Goal: Obtain resource: Obtain resource

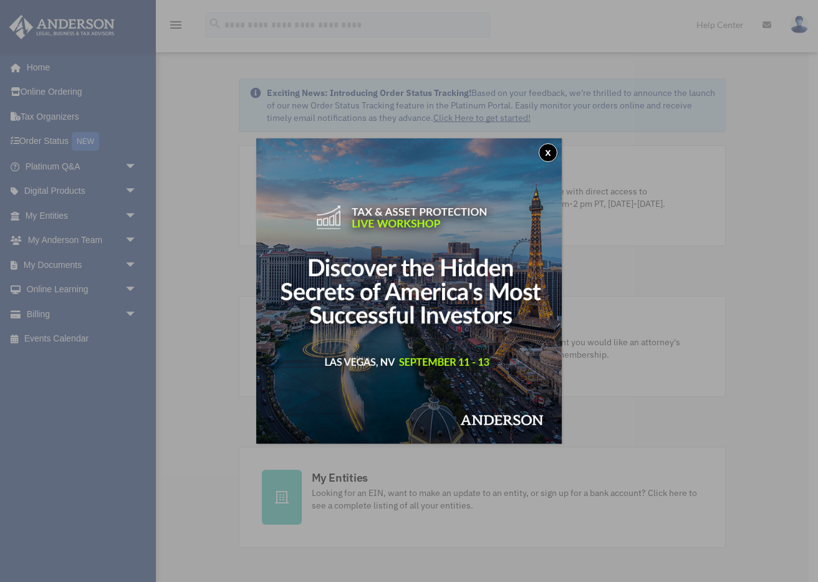
click at [542, 150] on button "x" at bounding box center [548, 152] width 19 height 19
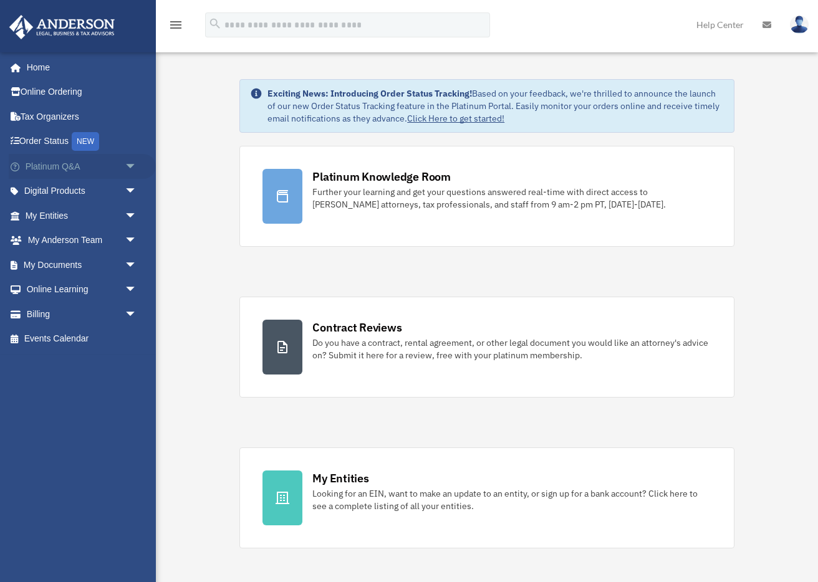
click at [135, 165] on span "arrow_drop_down" at bounding box center [137, 167] width 25 height 26
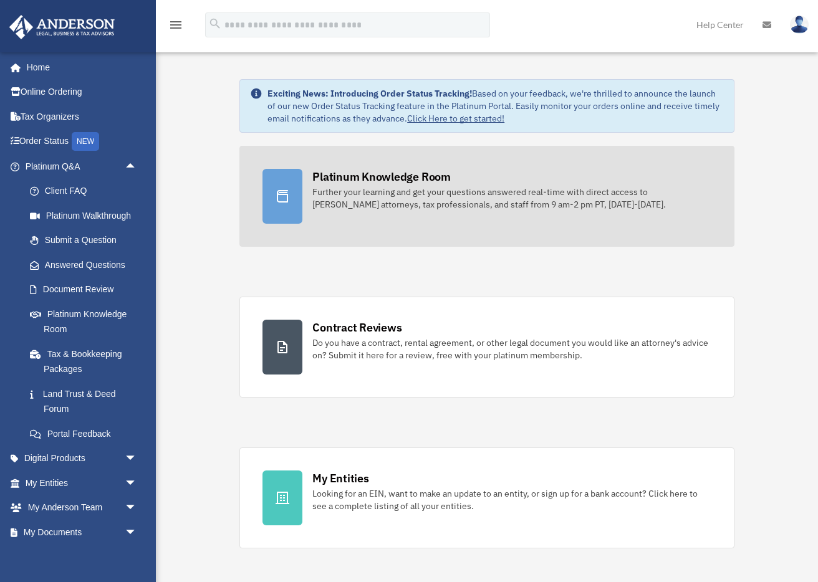
click at [440, 214] on link "Platinum Knowledge Room Further your learning and get your questions answered r…" at bounding box center [486, 196] width 495 height 101
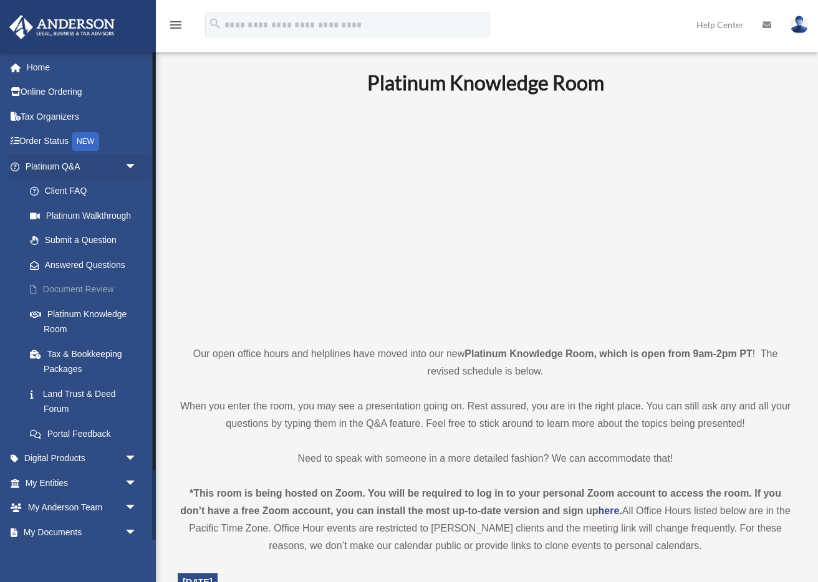
click at [90, 289] on link "Document Review" at bounding box center [86, 289] width 138 height 25
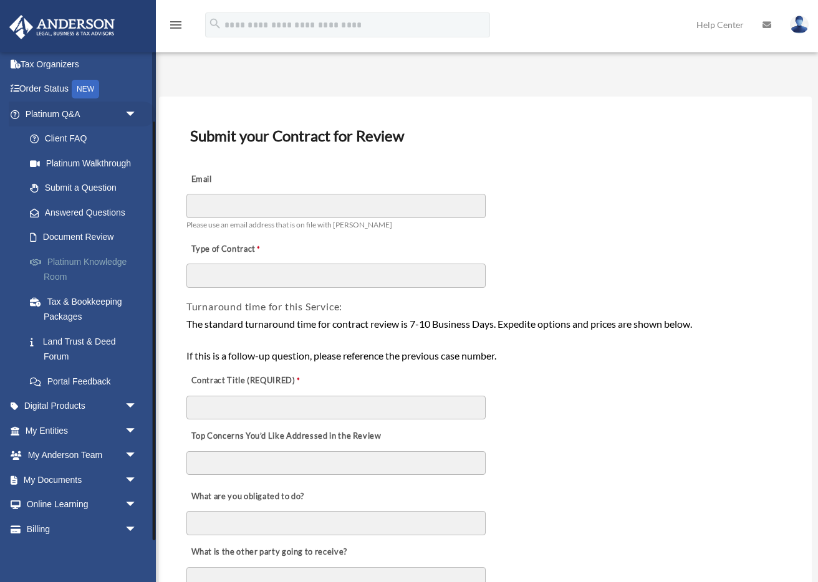
scroll to position [81, 0]
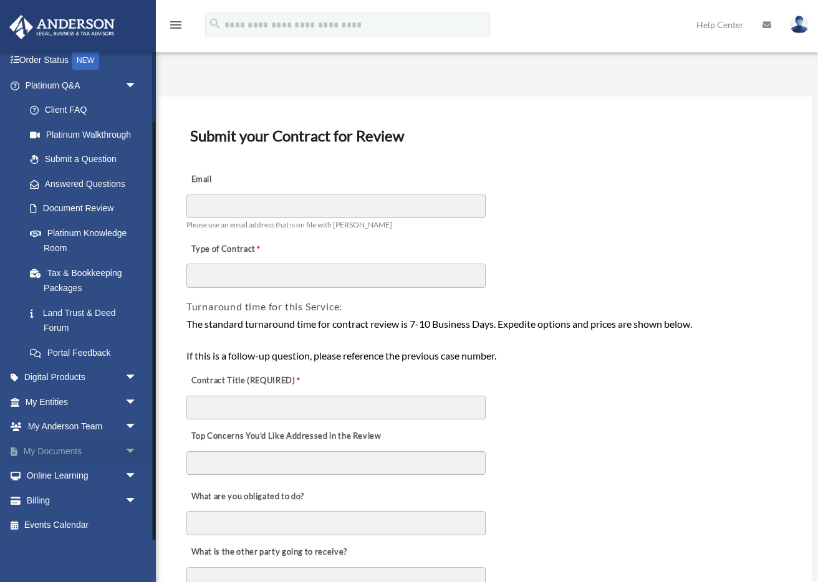
click at [55, 448] on link "My Documents arrow_drop_down" at bounding box center [82, 451] width 147 height 25
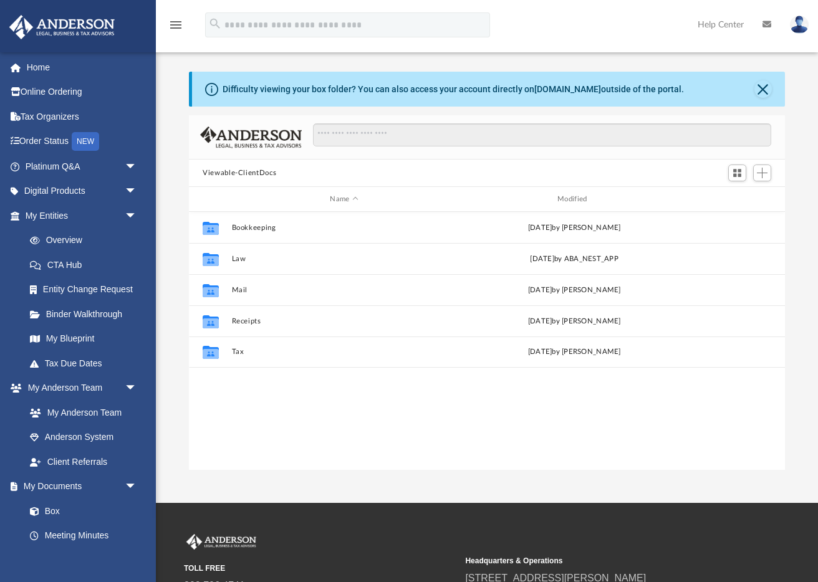
scroll to position [283, 595]
click at [80, 72] on link "Home" at bounding box center [82, 67] width 147 height 25
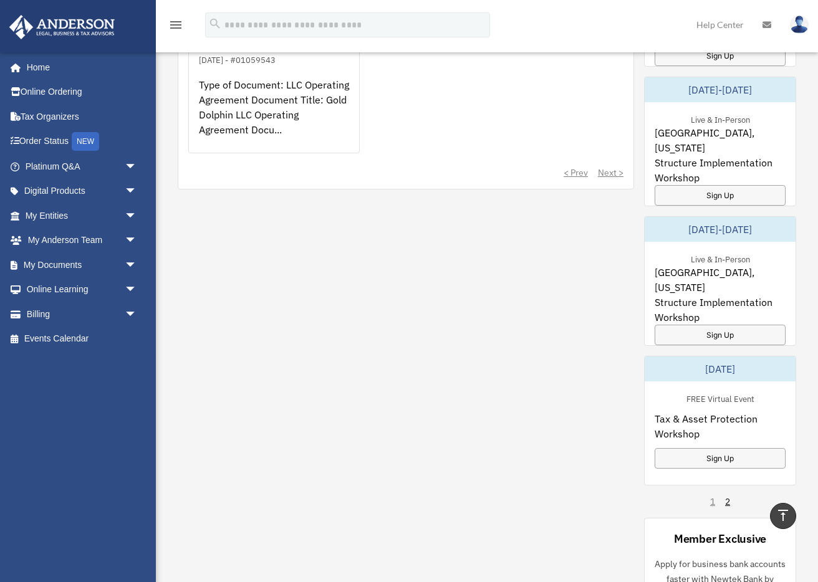
scroll to position [828, 0]
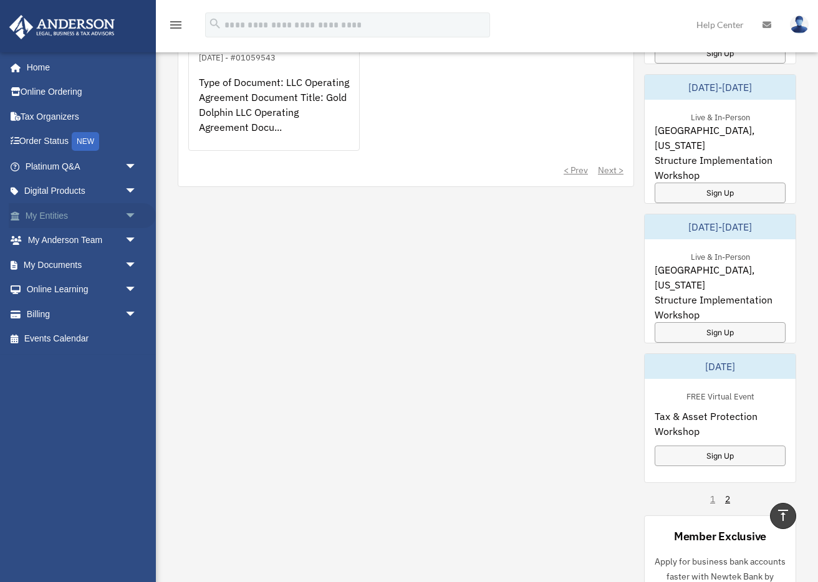
click at [132, 219] on span "arrow_drop_down" at bounding box center [137, 216] width 25 height 26
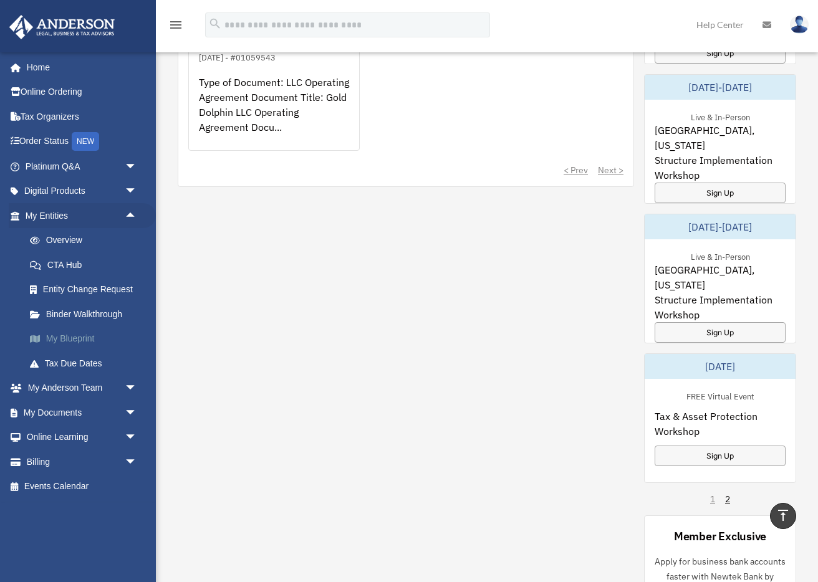
click at [76, 340] on link "My Blueprint" at bounding box center [86, 339] width 138 height 25
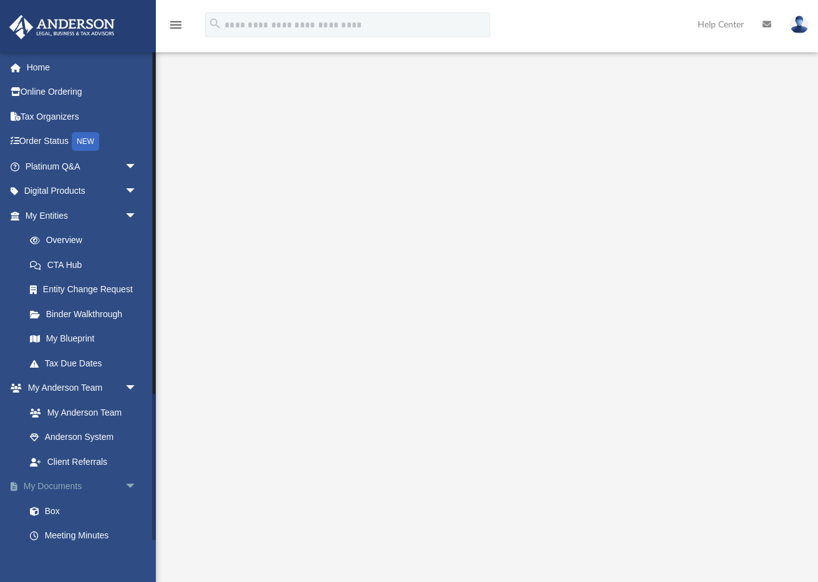
click at [130, 482] on span "arrow_drop_down" at bounding box center [137, 487] width 25 height 26
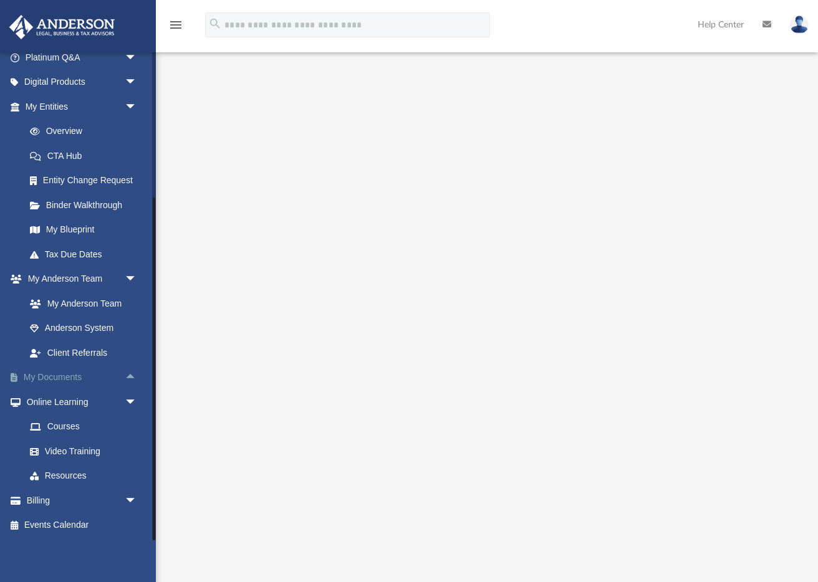
click at [130, 373] on span "arrow_drop_up" at bounding box center [137, 378] width 25 height 26
click at [86, 401] on link "Box" at bounding box center [86, 402] width 138 height 25
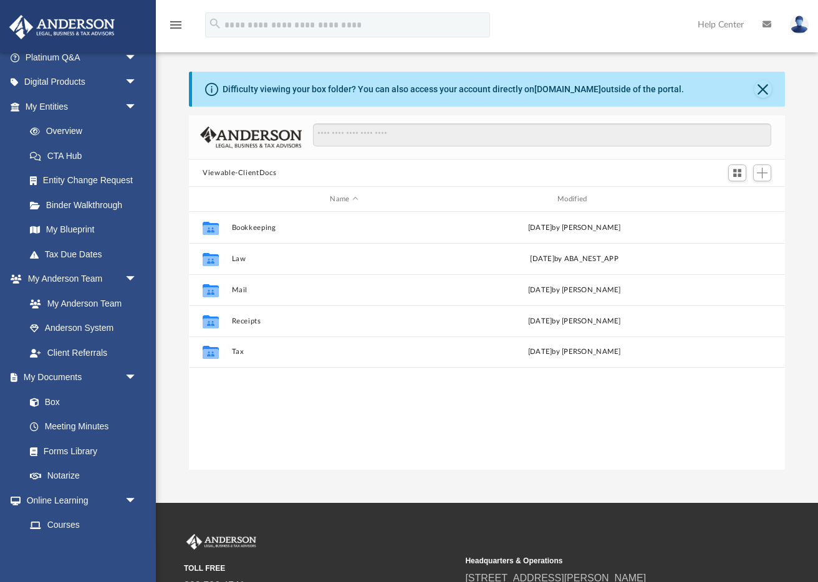
scroll to position [1, 0]
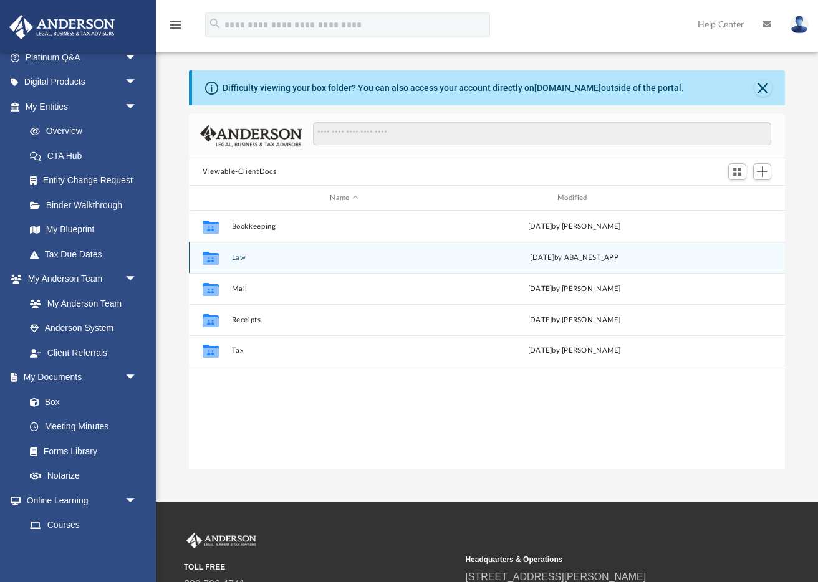
click at [213, 260] on icon "grid" at bounding box center [211, 257] width 16 height 13
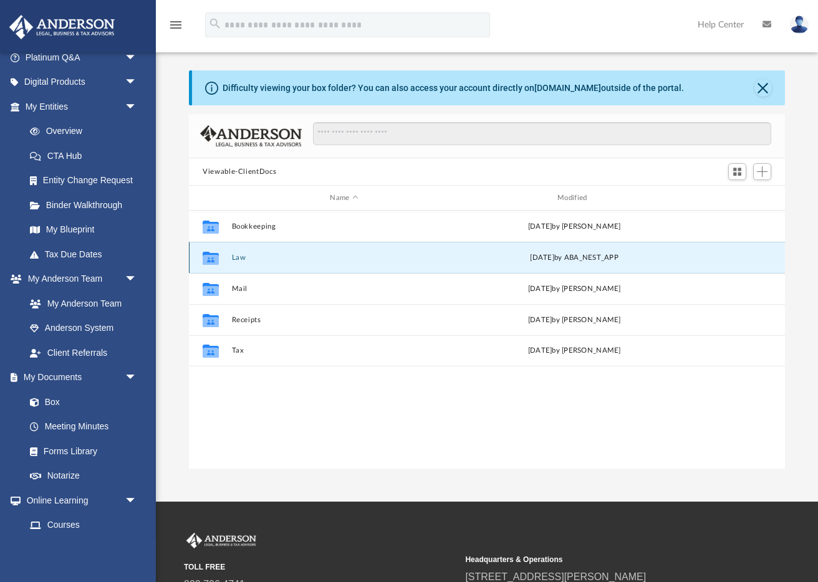
click at [213, 260] on icon "grid" at bounding box center [211, 257] width 16 height 13
click at [203, 260] on icon "grid" at bounding box center [211, 259] width 16 height 10
click at [535, 257] on div "Tue Aug 19 2025 by ABA_NEST_APP" at bounding box center [574, 258] width 225 height 11
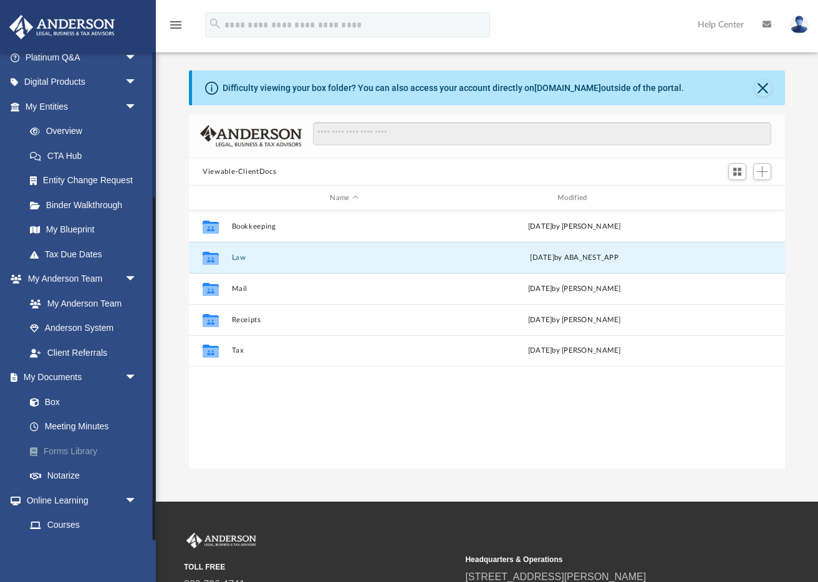
click at [73, 447] on link "Forms Library" at bounding box center [86, 451] width 138 height 25
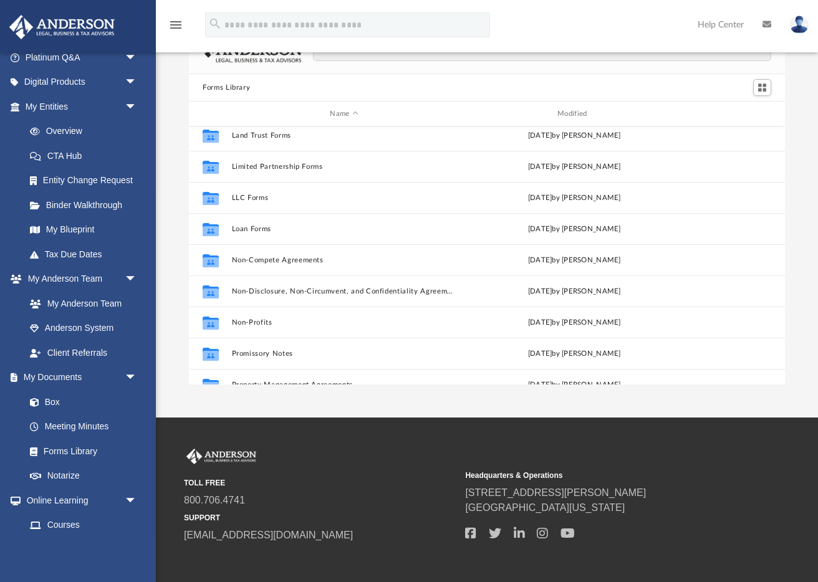
scroll to position [532, 0]
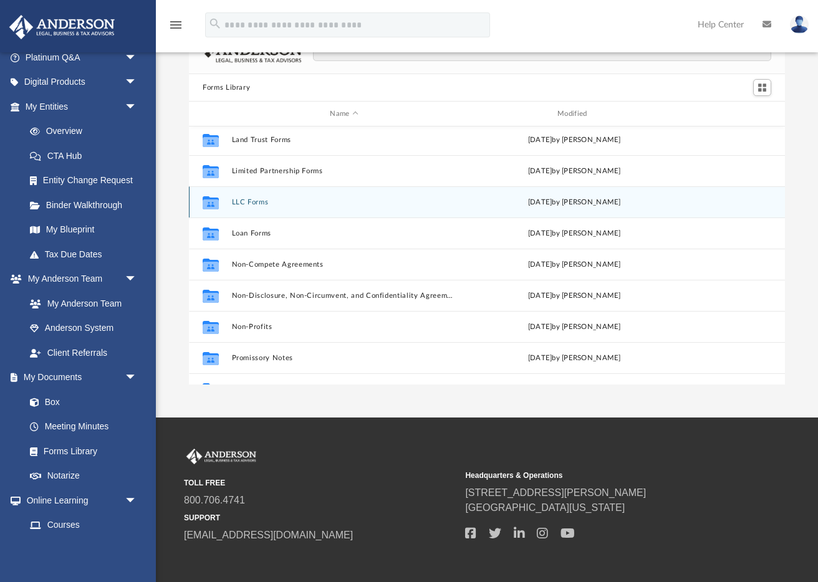
click at [215, 208] on icon "grid" at bounding box center [211, 204] width 16 height 10
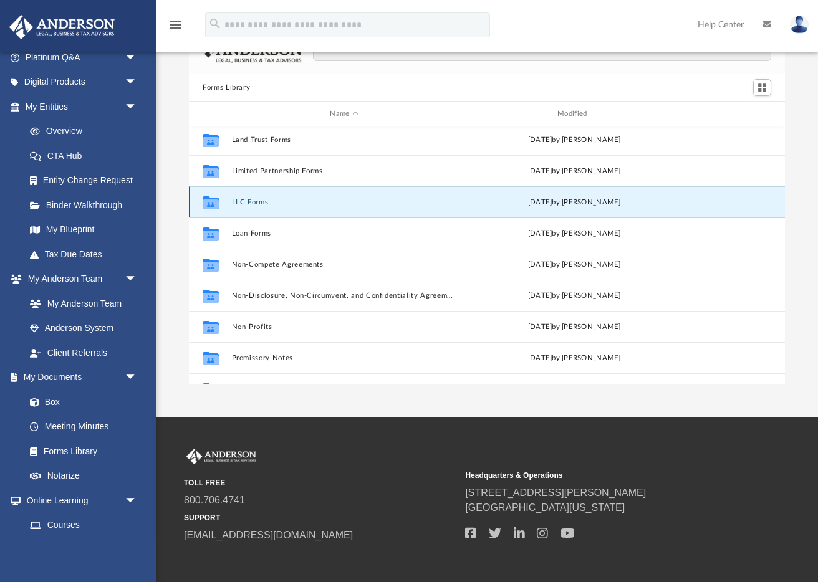
click at [210, 205] on icon "grid" at bounding box center [211, 202] width 16 height 13
click at [249, 204] on button "LLC Forms" at bounding box center [344, 202] width 225 height 8
click at [594, 205] on div "Wed Jan 11 2023 by Mary Acree" at bounding box center [574, 202] width 225 height 11
click at [260, 206] on div "Collaborated Folder LLC Forms Wed Jan 11 2023 by Mary Acree" at bounding box center [487, 201] width 596 height 31
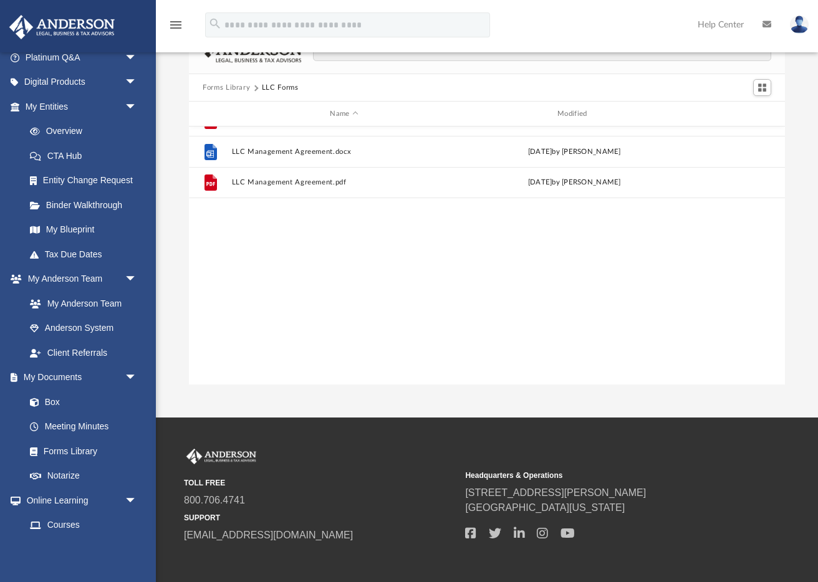
scroll to position [0, 0]
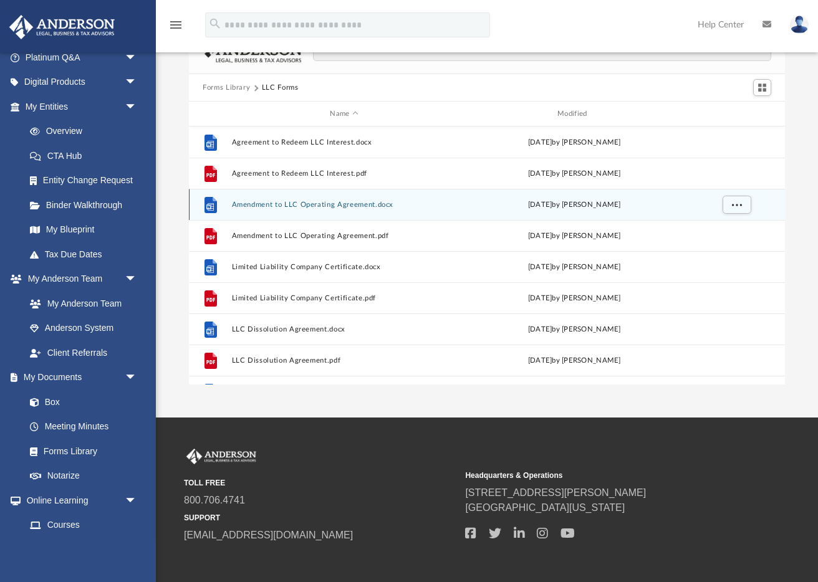
click at [207, 206] on icon "grid" at bounding box center [209, 206] width 7 height 7
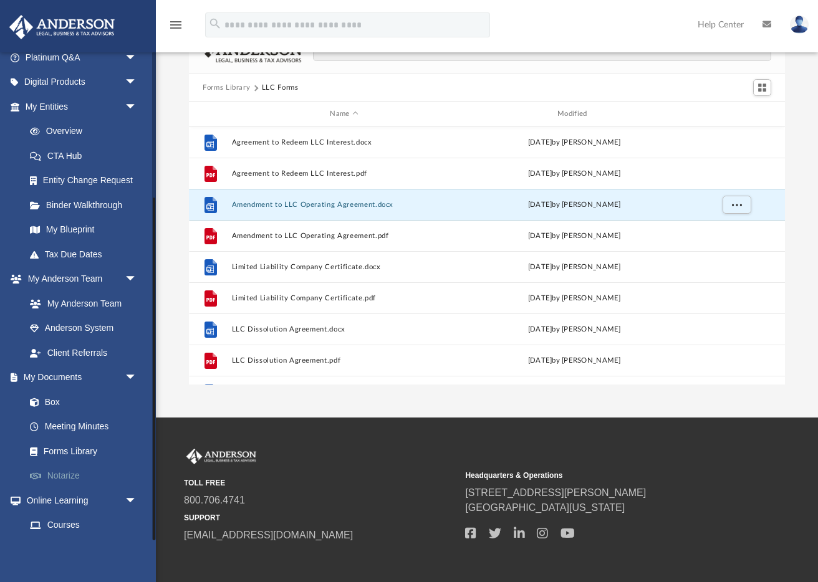
click at [80, 476] on link "Notarize" at bounding box center [86, 476] width 138 height 25
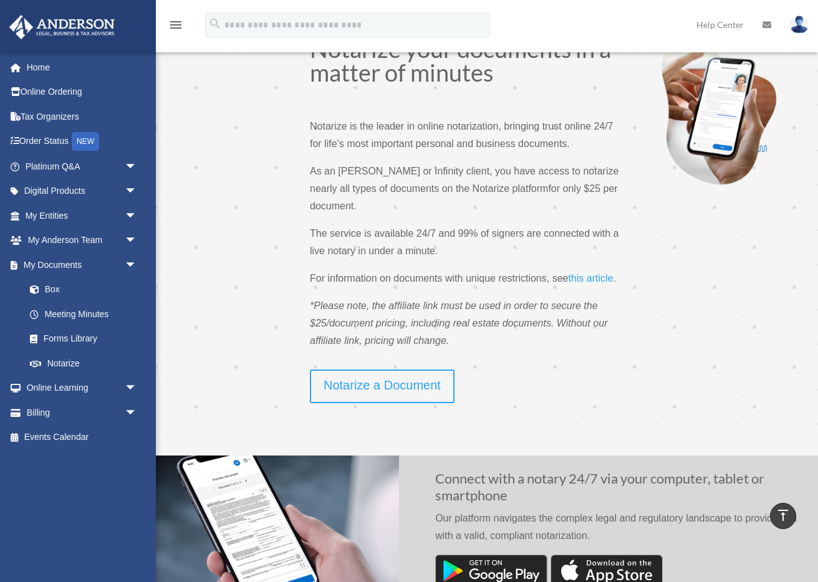
scroll to position [34, 0]
click at [83, 335] on link "Forms Library" at bounding box center [86, 339] width 138 height 25
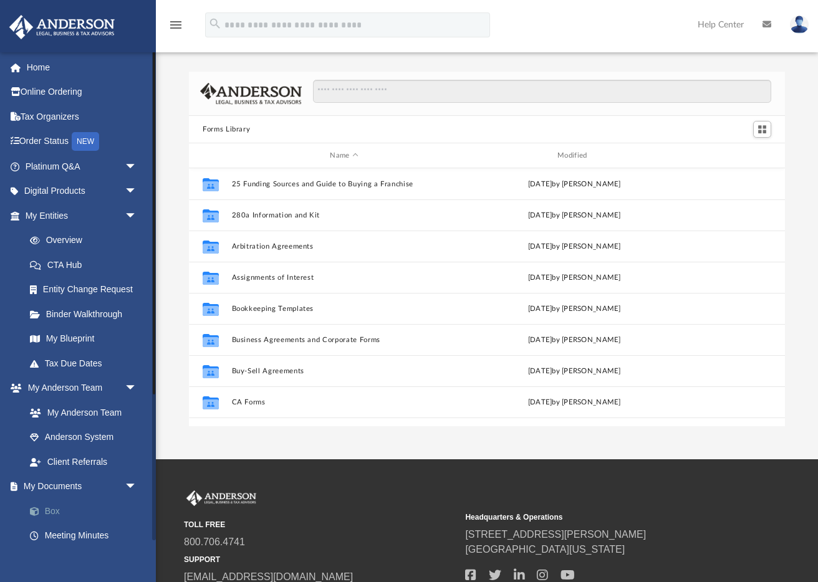
click at [80, 512] on link "Box" at bounding box center [86, 511] width 138 height 25
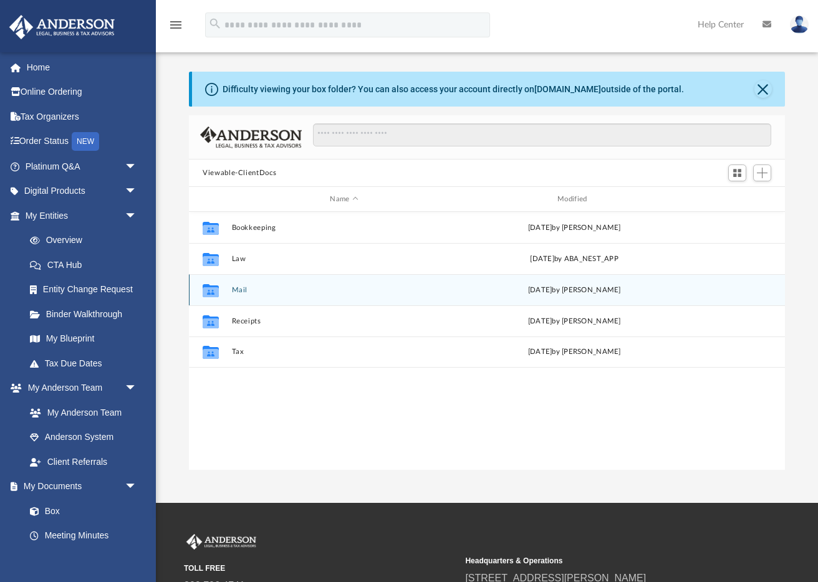
scroll to position [283, 595]
click at [231, 293] on div "Collaborated Folder Mail Tue Jul 29 2025 by Charles Rogler" at bounding box center [487, 289] width 596 height 31
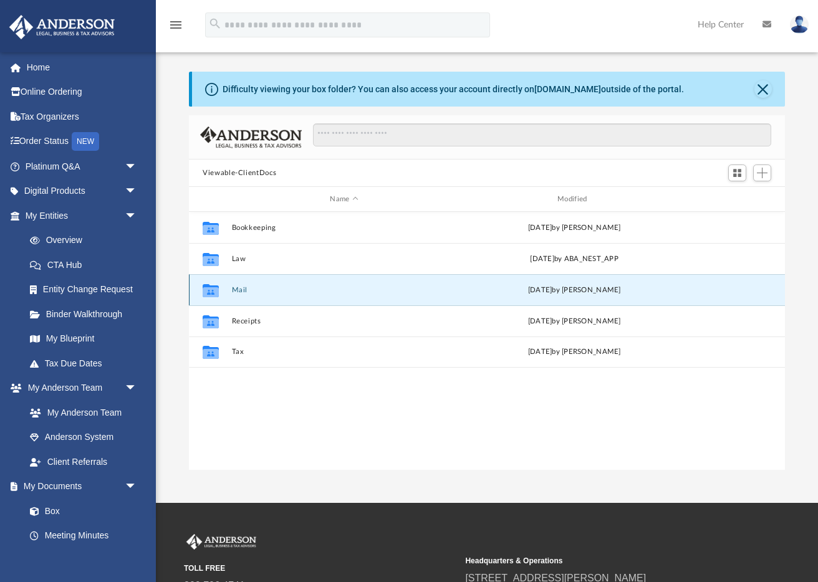
click at [244, 290] on button "Mail" at bounding box center [344, 290] width 225 height 8
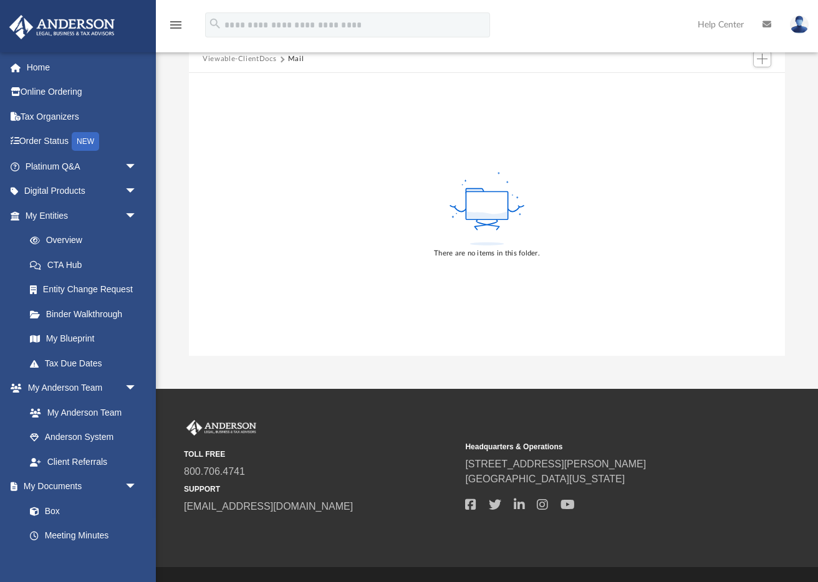
scroll to position [143, 0]
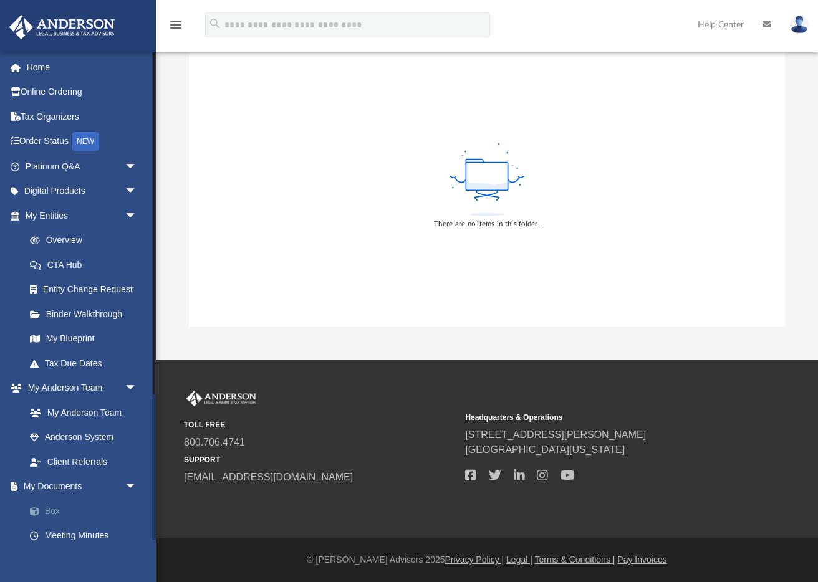
click at [57, 505] on link "Box" at bounding box center [86, 511] width 138 height 25
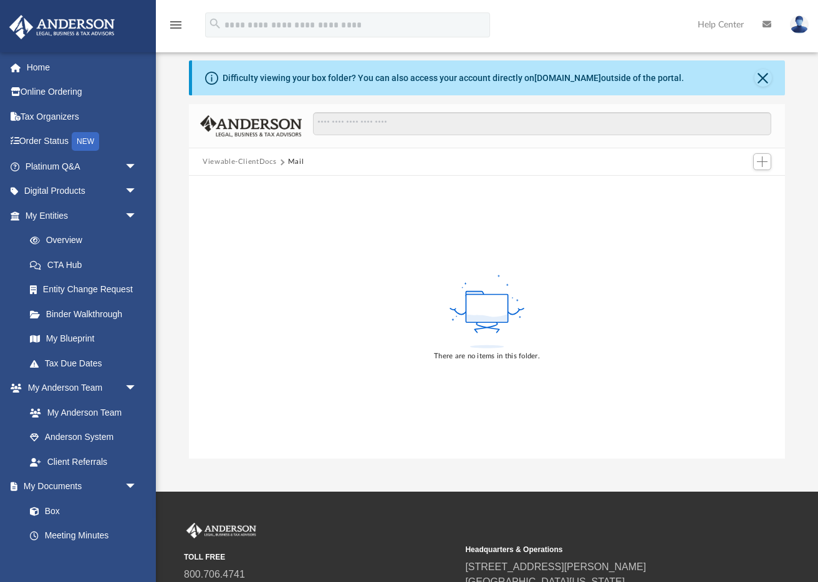
scroll to position [0, 0]
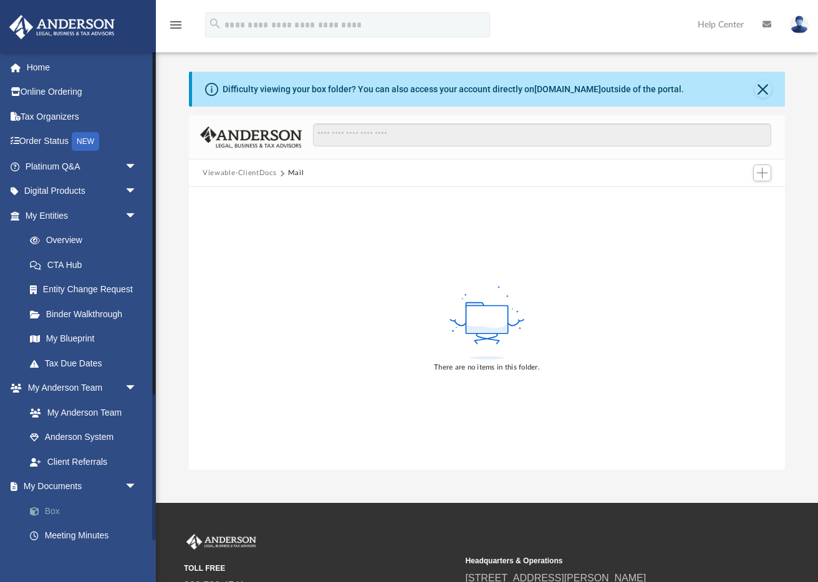
click at [53, 505] on link "Box" at bounding box center [86, 511] width 138 height 25
click at [55, 512] on link "Box" at bounding box center [86, 511] width 138 height 25
click at [46, 507] on link "Box" at bounding box center [86, 511] width 138 height 25
click at [259, 174] on button "Viewable-ClientDocs" at bounding box center [240, 173] width 74 height 11
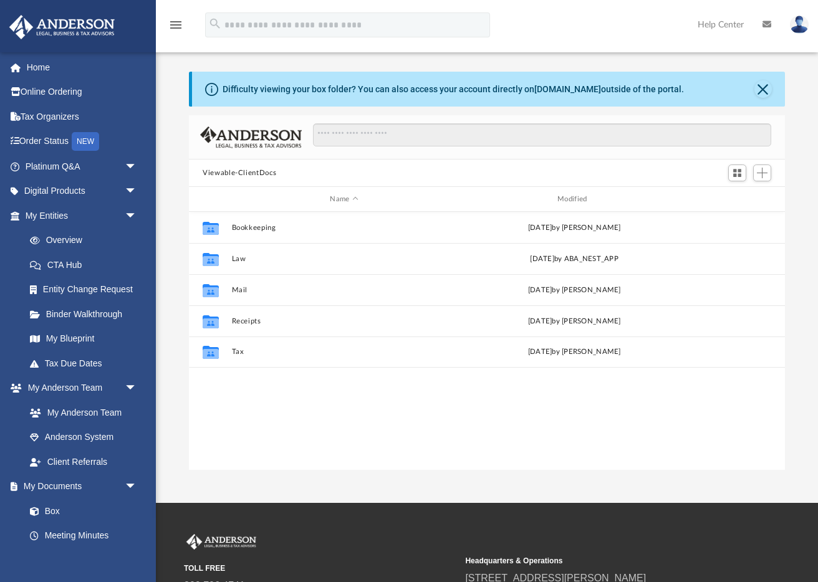
scroll to position [283, 595]
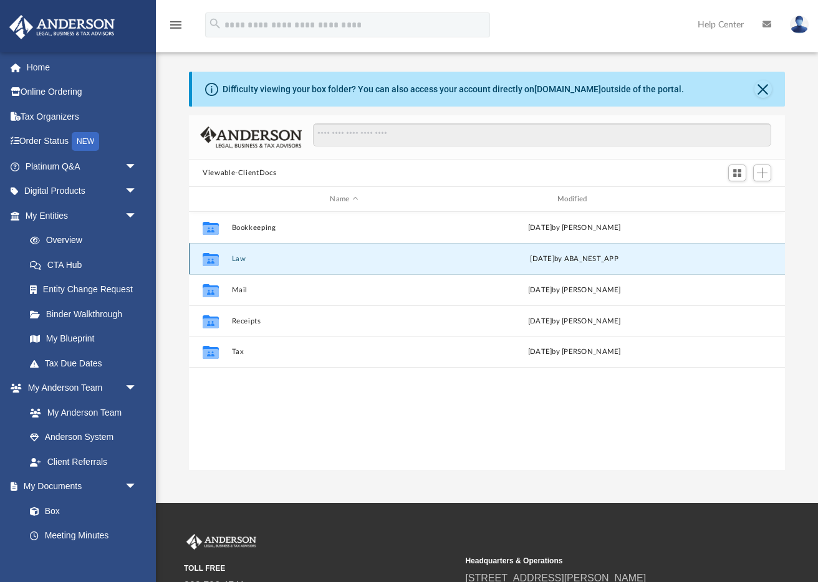
click at [236, 258] on button "Law" at bounding box center [344, 259] width 225 height 8
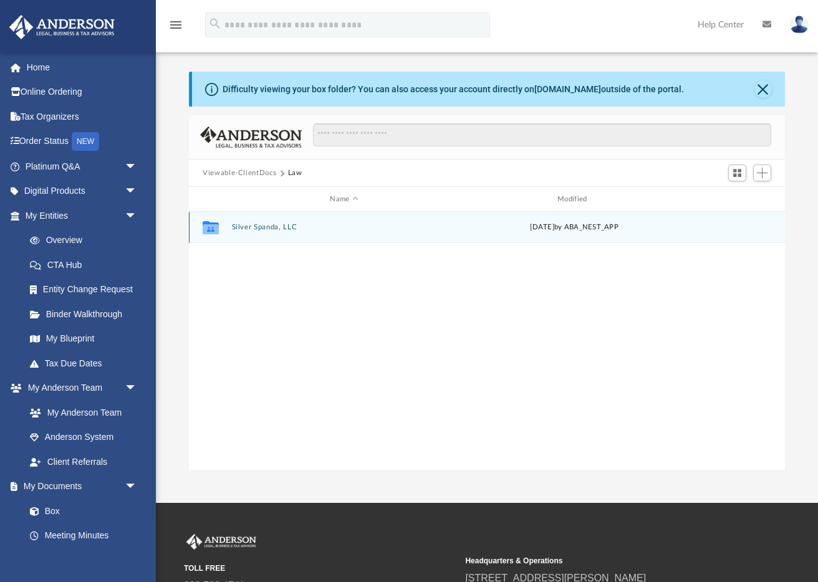
click at [231, 226] on div "Collaborated Folder Silver Spanda, LLC Tue Aug 19 2025 by ABA_NEST_APP" at bounding box center [487, 227] width 596 height 31
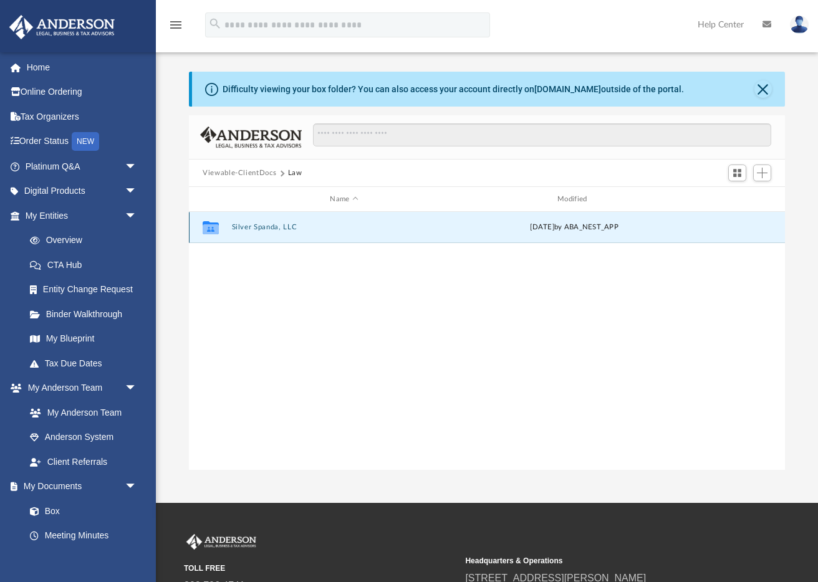
click at [209, 228] on icon "grid" at bounding box center [211, 229] width 16 height 10
click at [54, 511] on link "Box" at bounding box center [86, 511] width 138 height 25
click at [49, 509] on link "Box" at bounding box center [86, 511] width 138 height 25
drag, startPoint x: 49, startPoint y: 511, endPoint x: 229, endPoint y: 335, distance: 252.2
click at [47, 511] on link "Box" at bounding box center [80, 511] width 126 height 25
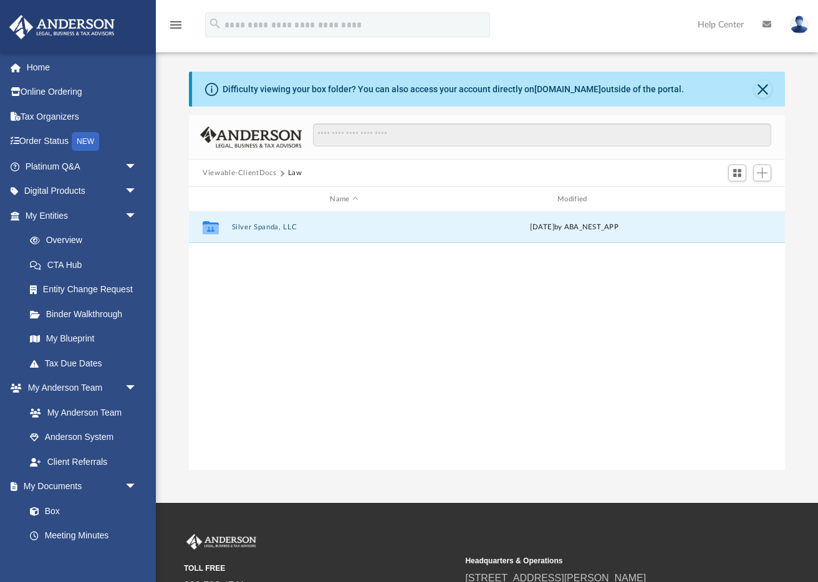
click at [251, 171] on button "Viewable-ClientDocs" at bounding box center [240, 173] width 74 height 11
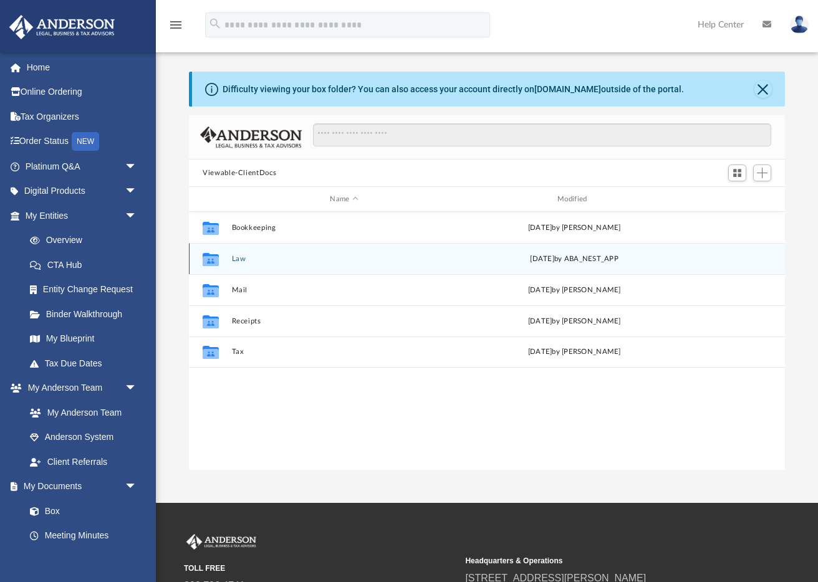
click at [216, 261] on icon "grid" at bounding box center [211, 261] width 16 height 10
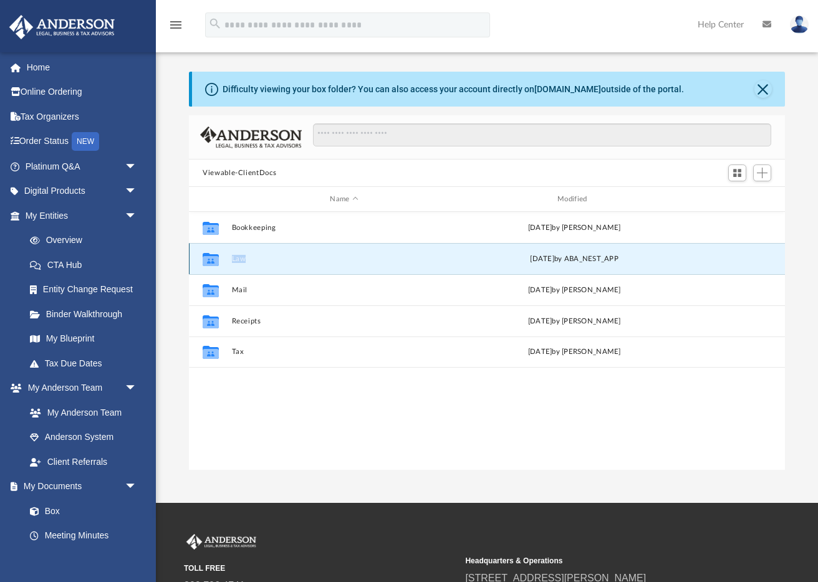
click at [216, 261] on icon "grid" at bounding box center [211, 261] width 16 height 10
click at [235, 257] on button "Law" at bounding box center [344, 259] width 225 height 8
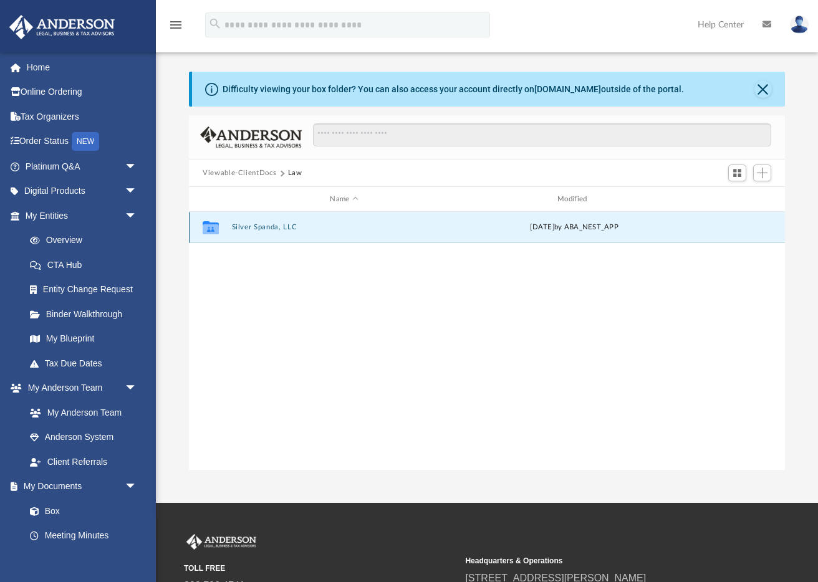
click at [243, 227] on button "Silver Spanda, LLC" at bounding box center [344, 227] width 225 height 8
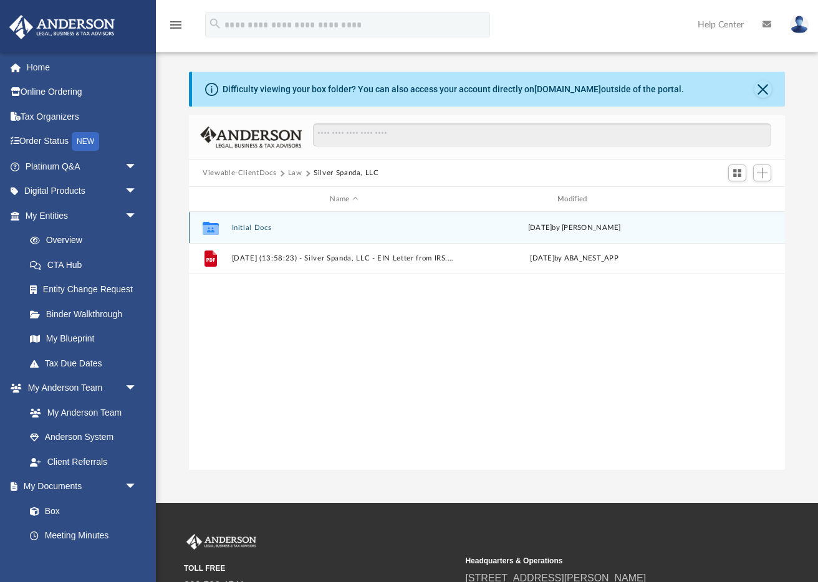
click at [250, 225] on button "Initial Docs" at bounding box center [344, 228] width 225 height 8
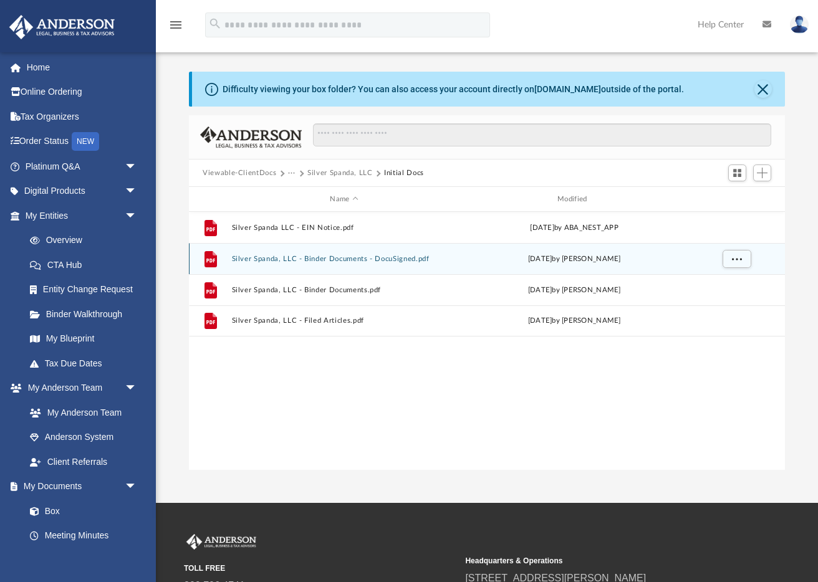
click at [393, 256] on button "Silver Spanda, LLC - Binder Documents - DocuSigned.pdf" at bounding box center [344, 259] width 225 height 8
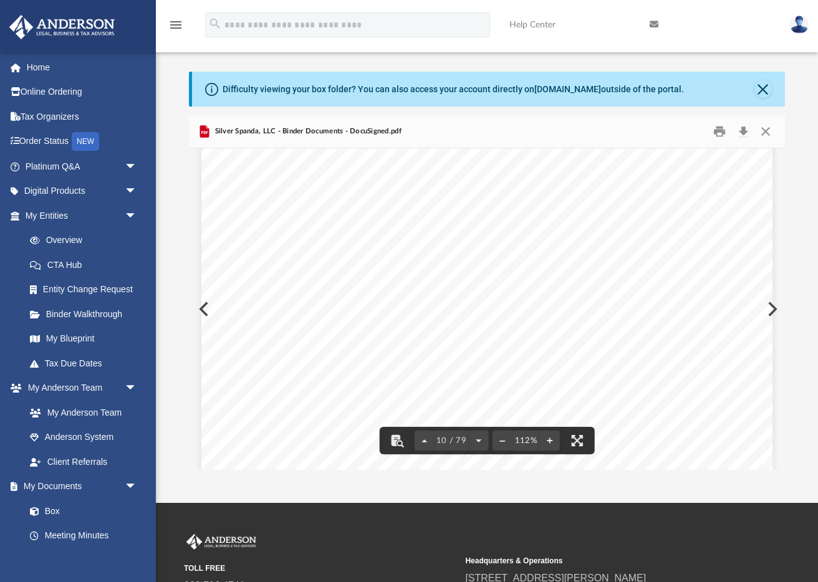
scroll to position [6904, 0]
click at [768, 127] on button "Close" at bounding box center [765, 131] width 22 height 19
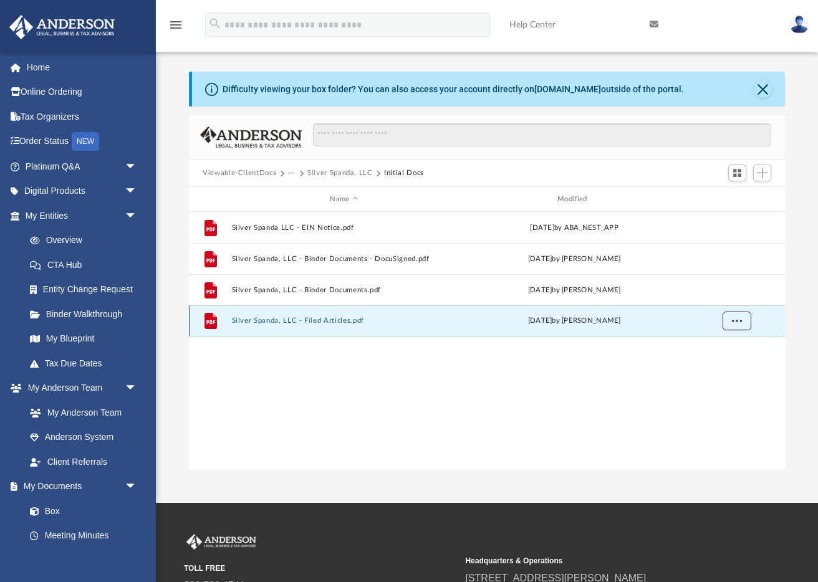
click at [733, 318] on span "More options" at bounding box center [737, 320] width 10 height 7
click at [716, 345] on li "Preview" at bounding box center [725, 346] width 36 height 13
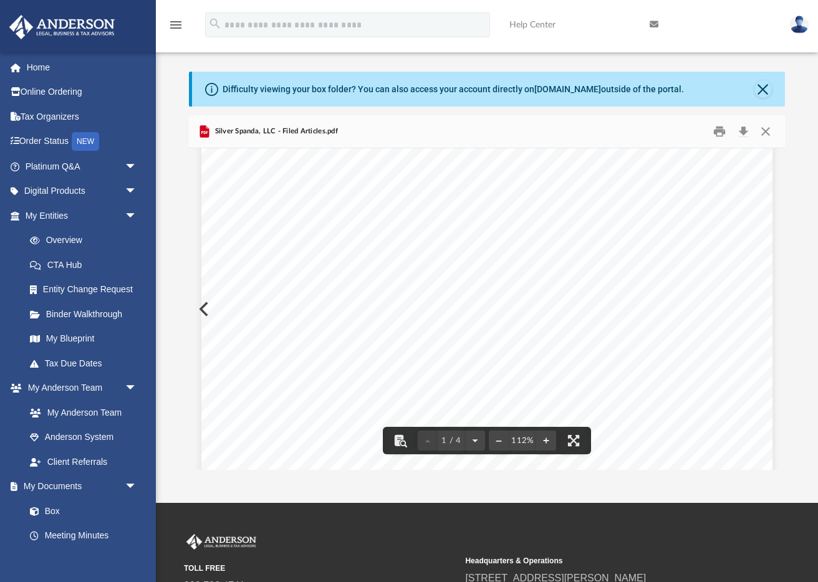
scroll to position [0, 0]
click at [760, 86] on button "Close" at bounding box center [762, 88] width 17 height 17
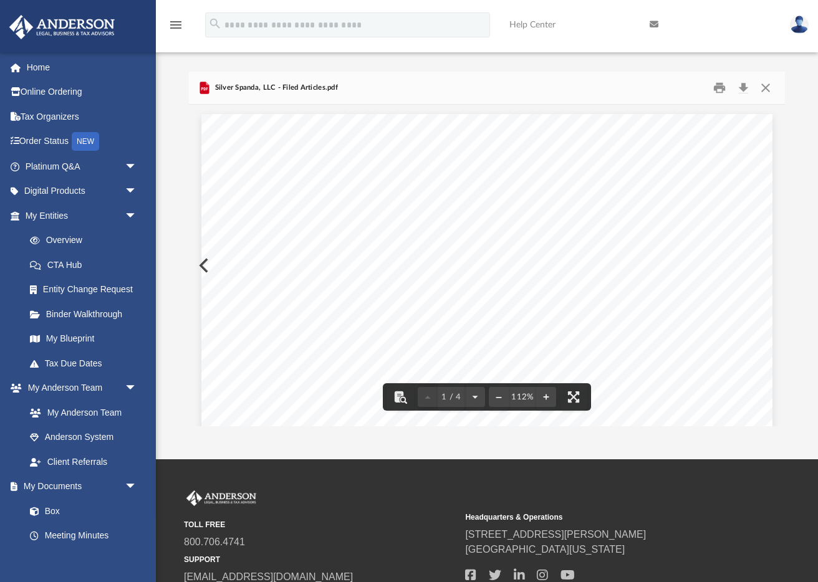
click at [200, 265] on button "Preview" at bounding box center [202, 265] width 27 height 35
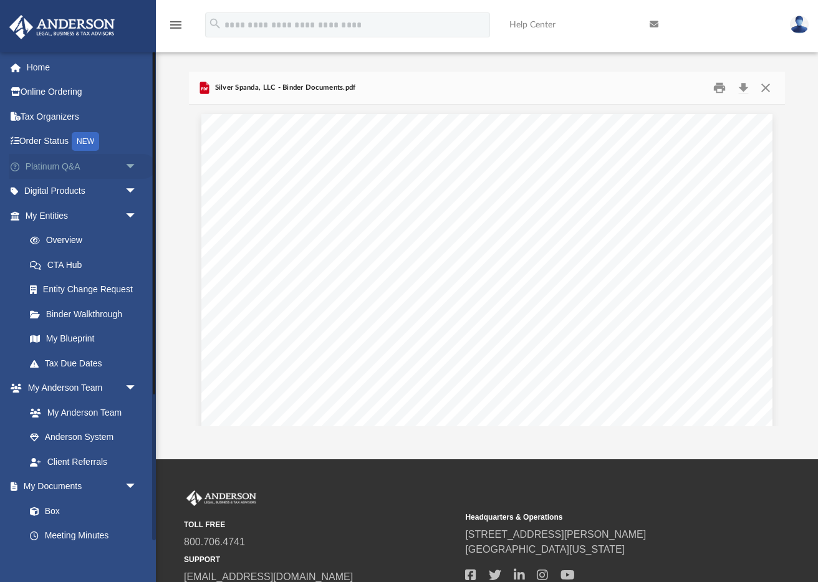
click at [74, 169] on link "Platinum Q&A arrow_drop_down" at bounding box center [82, 166] width 147 height 25
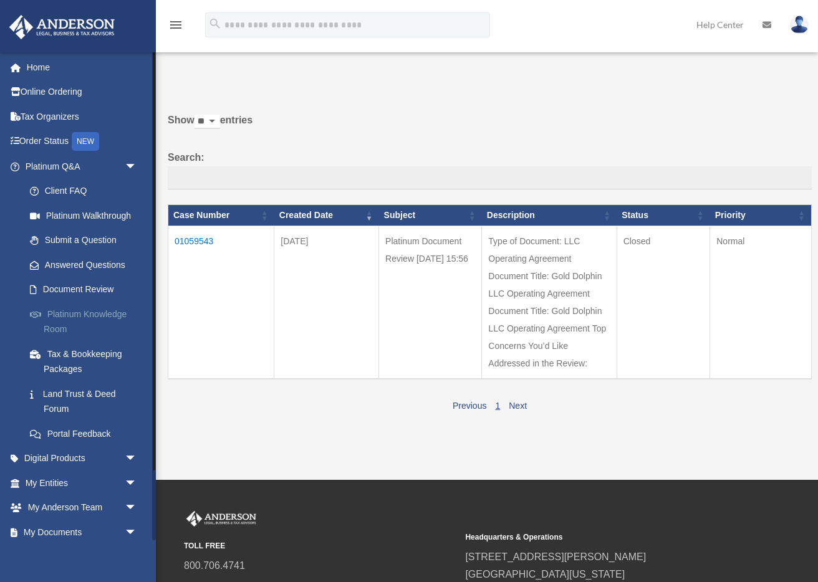
click at [62, 313] on link "Platinum Knowledge Room" at bounding box center [86, 322] width 138 height 40
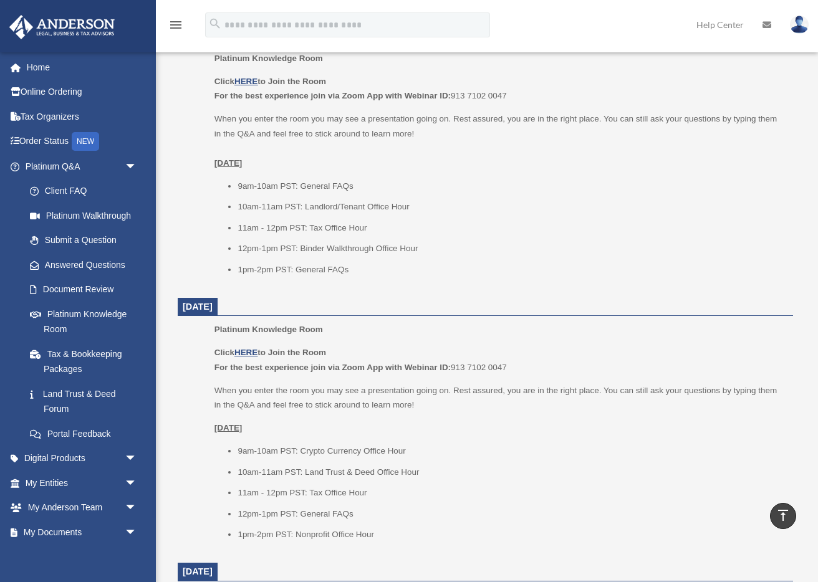
scroll to position [590, 0]
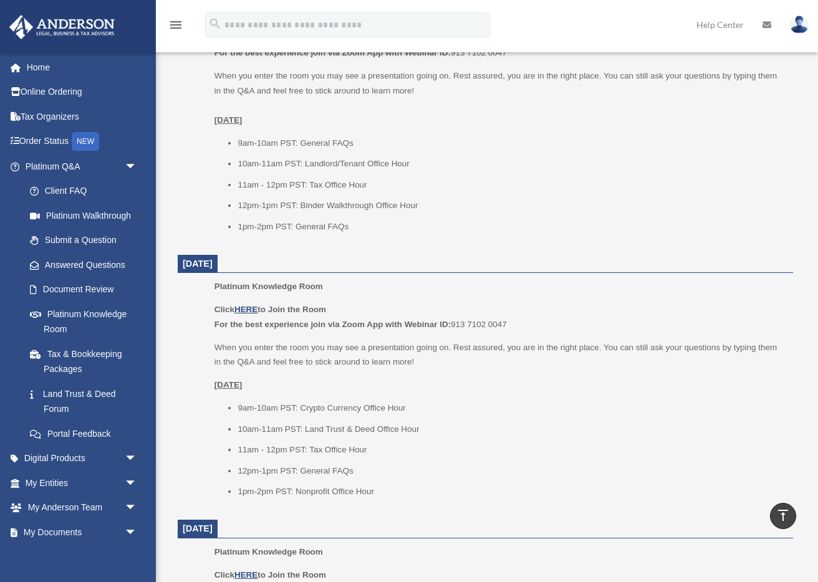
click at [798, 26] on img at bounding box center [799, 25] width 19 height 18
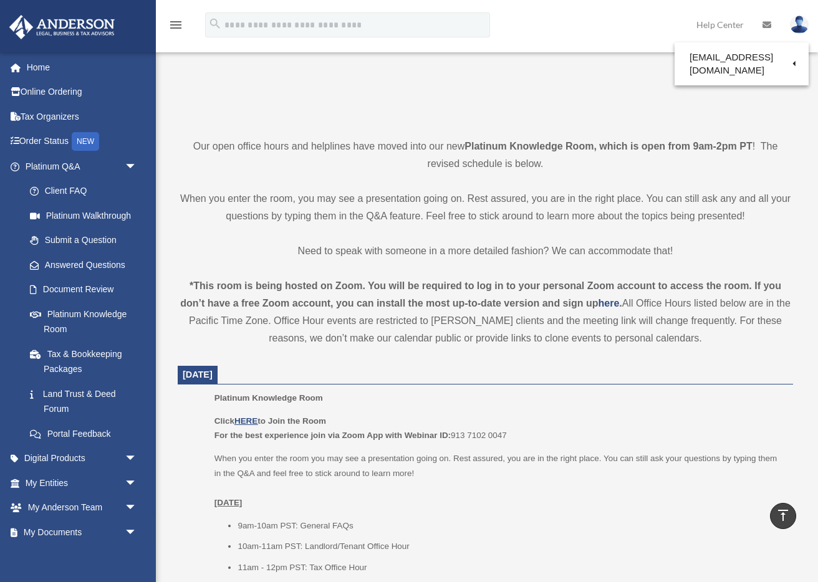
scroll to position [177, 0]
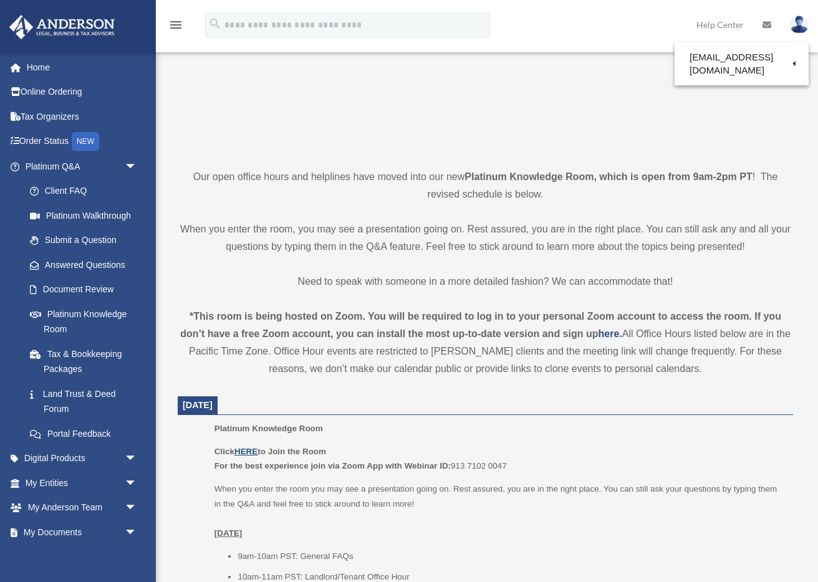
click at [253, 454] on u "HERE" at bounding box center [245, 451] width 23 height 9
